Goal: Task Accomplishment & Management: Complete application form

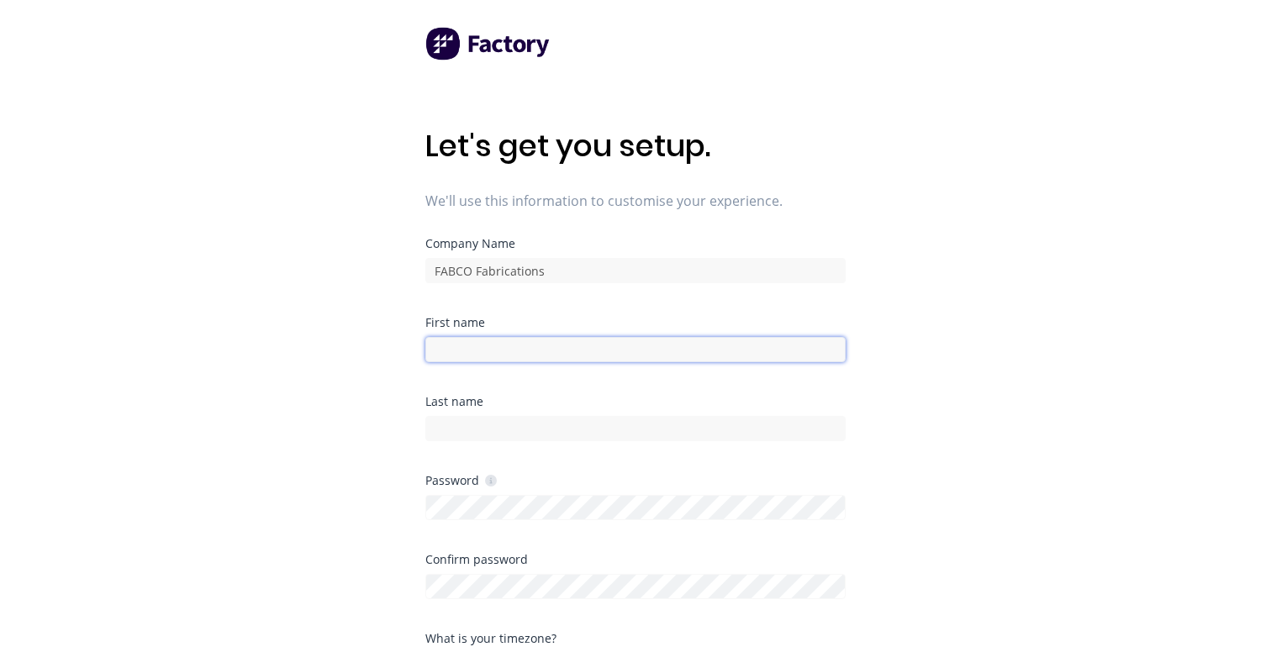
click at [722, 351] on input at bounding box center [635, 349] width 420 height 25
type input "Nibal"
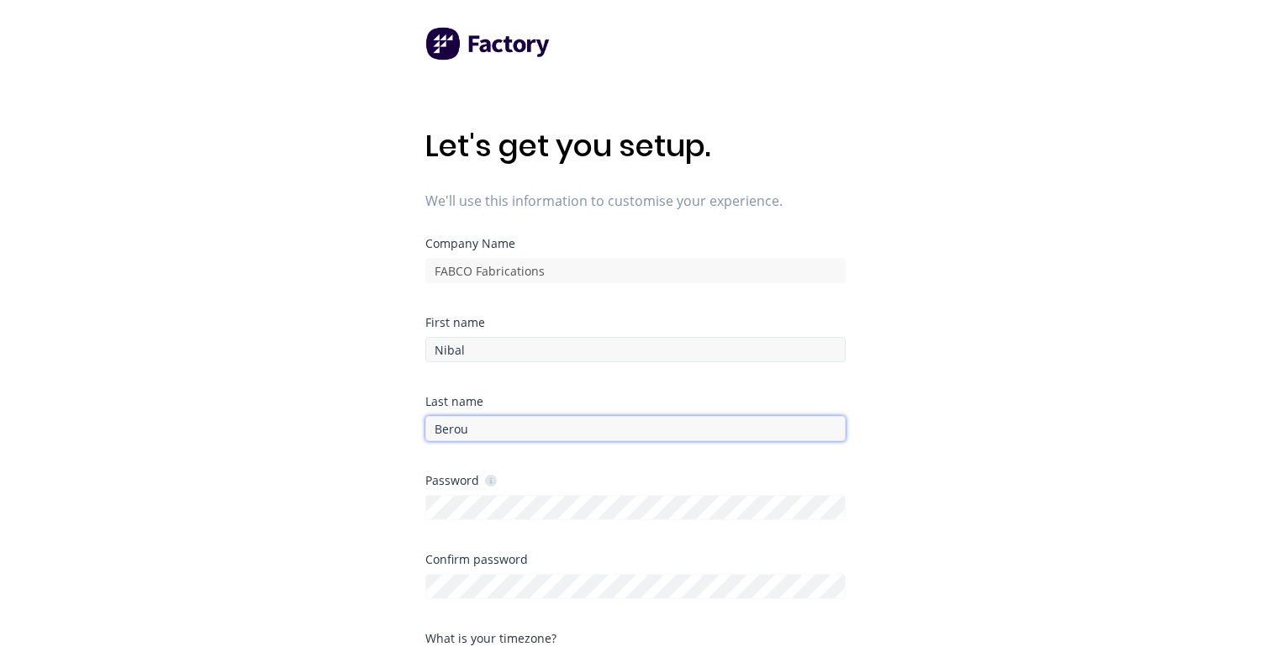
type input "Berou"
click at [380, 492] on div "Let's get you setup. We'll use this information to customise your experience. C…" at bounding box center [635, 360] width 1271 height 720
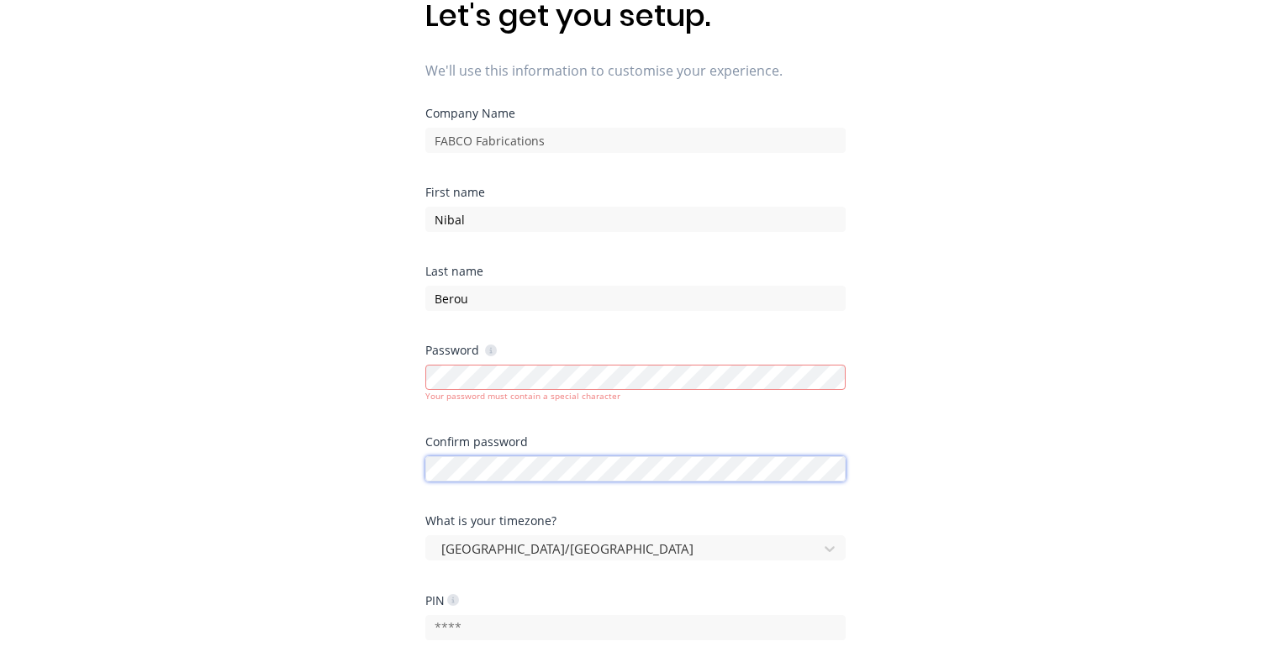
scroll to position [202, 0]
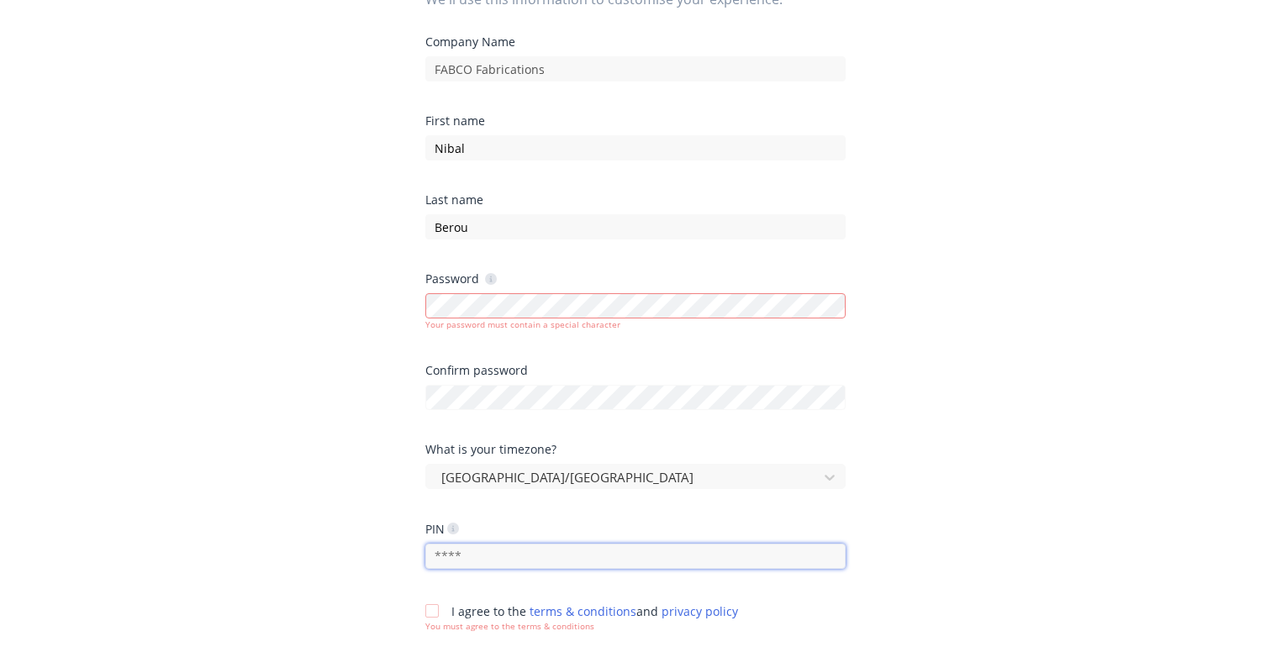
click at [509, 551] on input "text" at bounding box center [635, 556] width 420 height 25
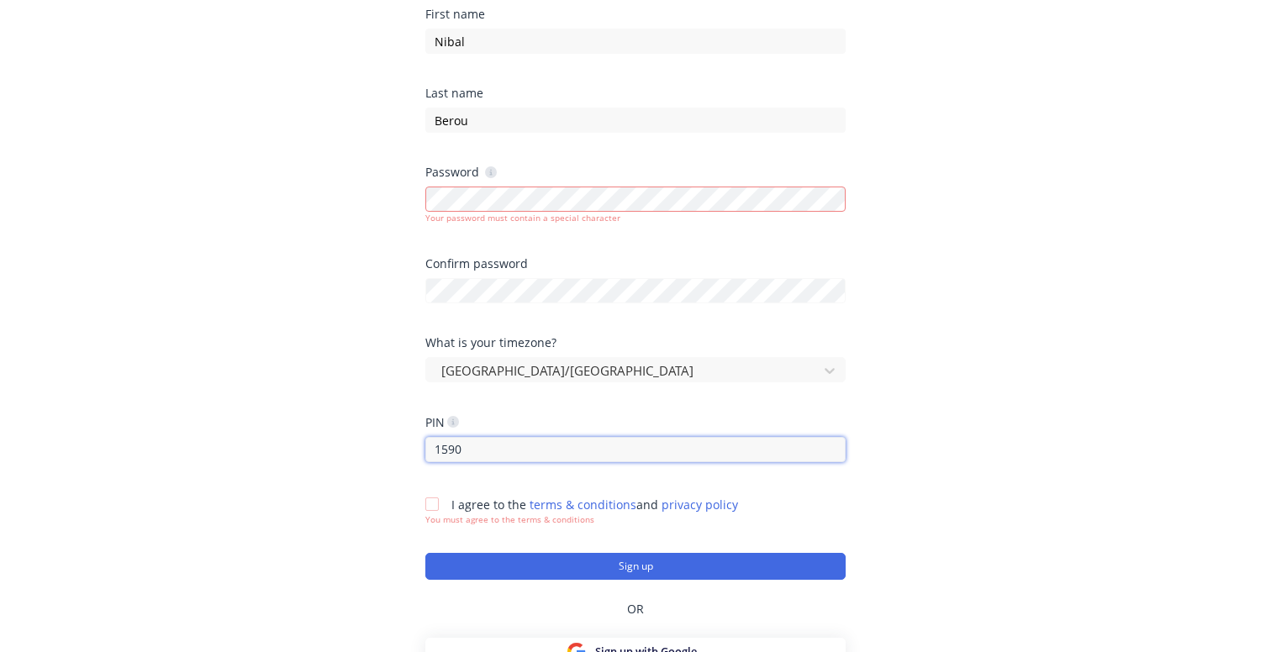
scroll to position [312, 0]
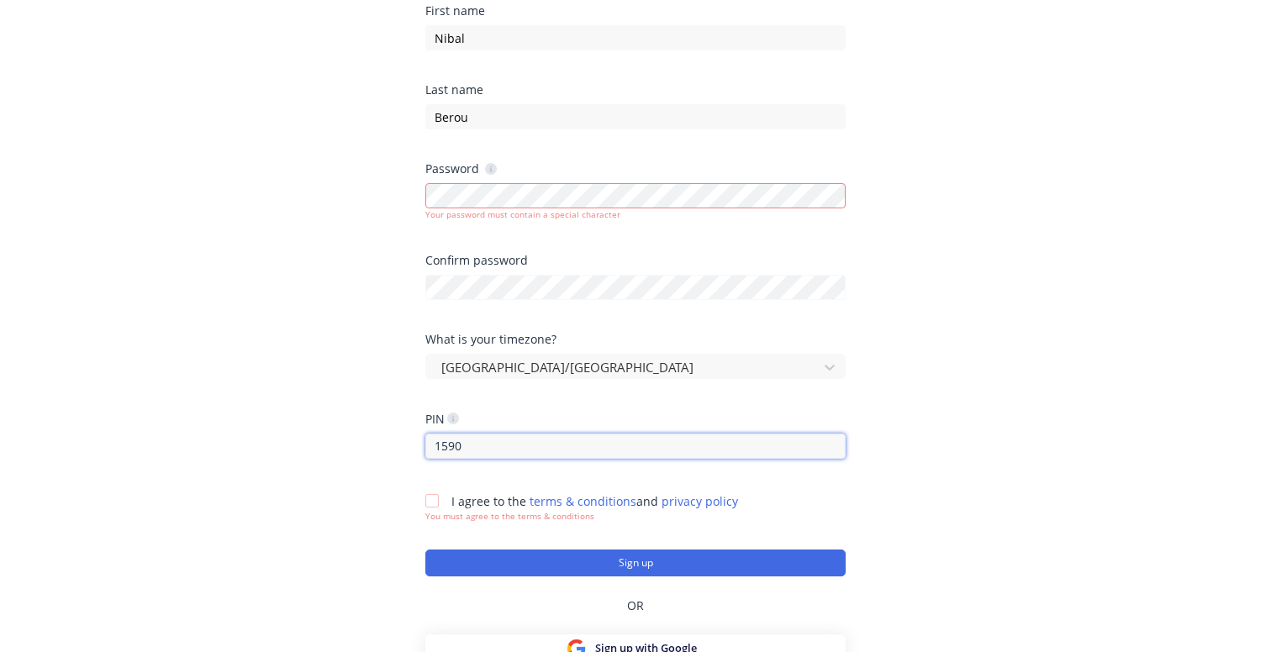
type input "1590"
click at [437, 495] on div at bounding box center [432, 501] width 34 height 34
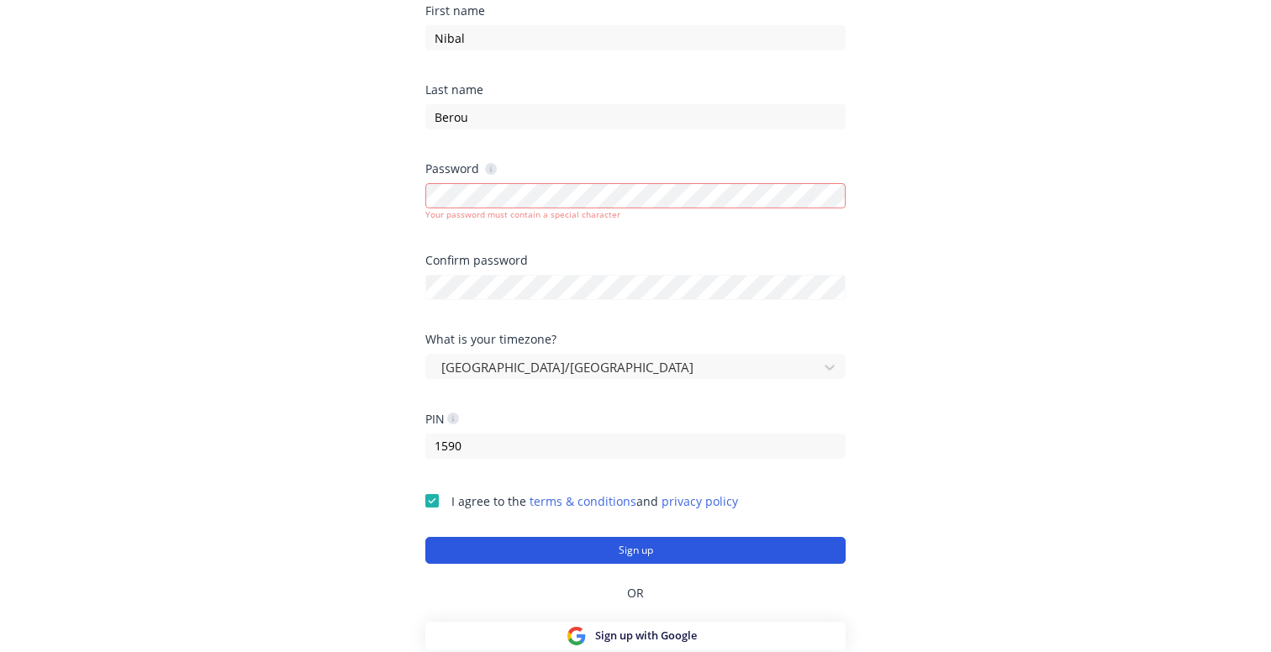
click at [478, 551] on button "Sign up" at bounding box center [635, 550] width 420 height 27
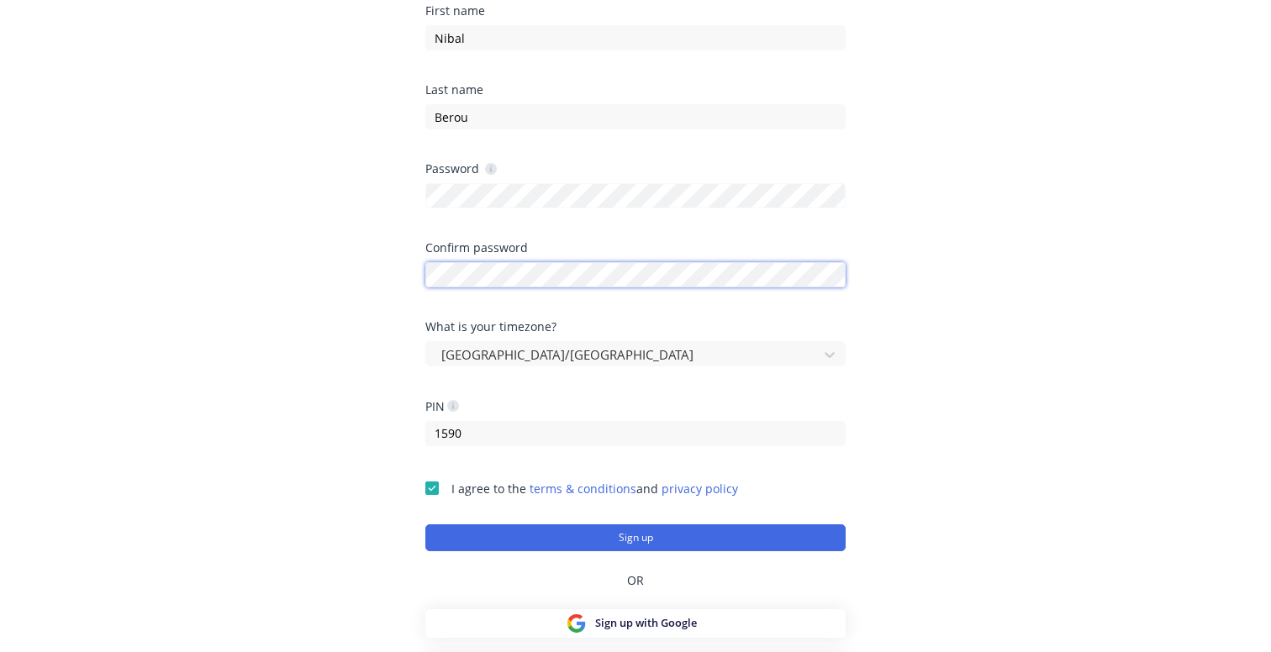
click at [346, 275] on div "Let's get you setup. We'll use this information to customise your experience. C…" at bounding box center [635, 48] width 1271 height 720
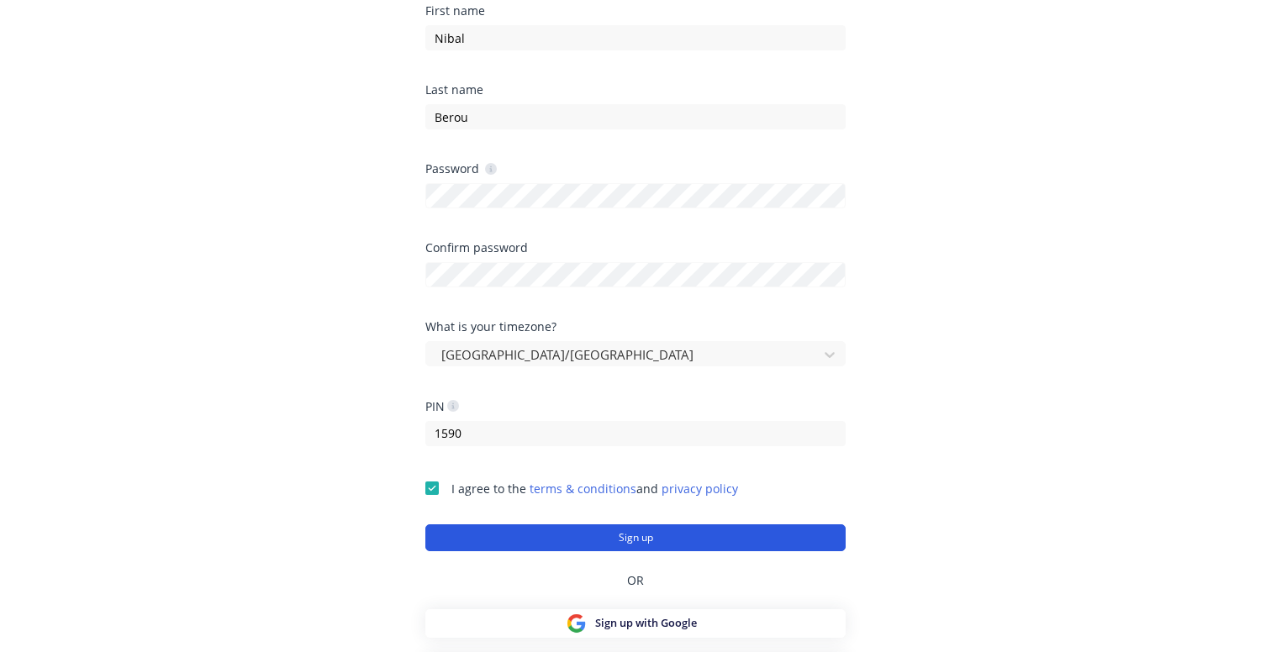
click at [554, 535] on button "Sign up" at bounding box center [635, 538] width 420 height 27
